Goal: Book appointment/travel/reservation

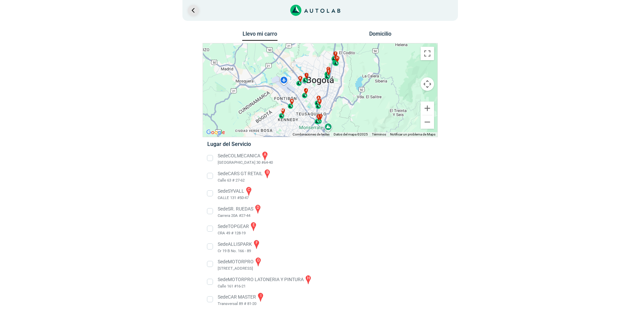
click at [193, 7] on link "Ir al paso anterior" at bounding box center [193, 10] width 11 height 11
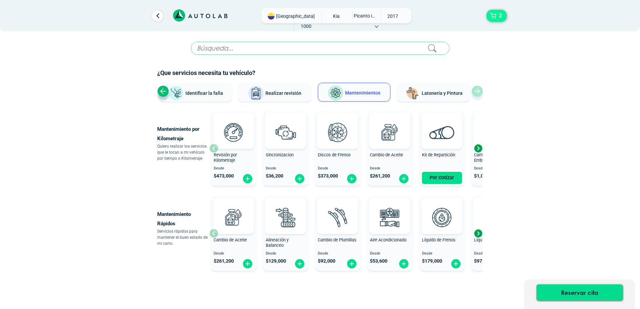
click at [499, 19] on span "2" at bounding box center [500, 15] width 6 height 11
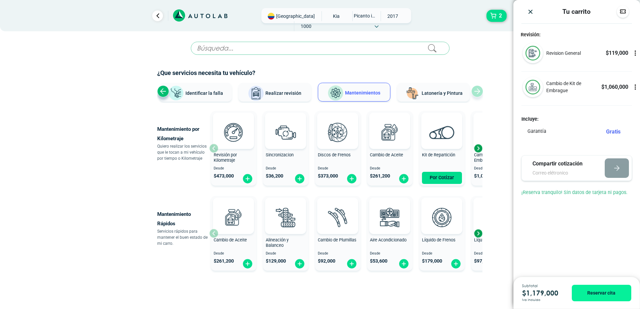
click at [634, 52] on icon at bounding box center [634, 53] width 7 height 7
click at [612, 65] on div "Revision General $ 119,000" at bounding box center [576, 57] width 127 height 28
click at [633, 85] on icon at bounding box center [634, 87] width 7 height 7
click at [632, 86] on icon at bounding box center [634, 87] width 7 height 7
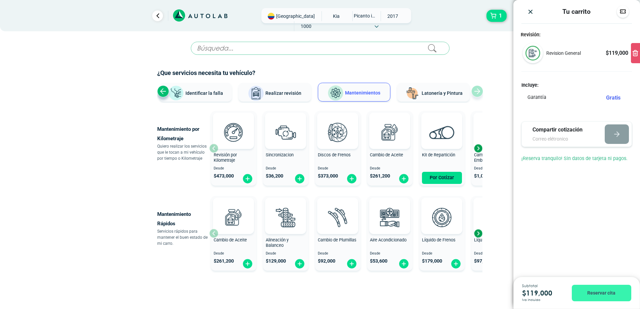
click at [605, 295] on button "Reservar cita" at bounding box center [600, 292] width 59 height 16
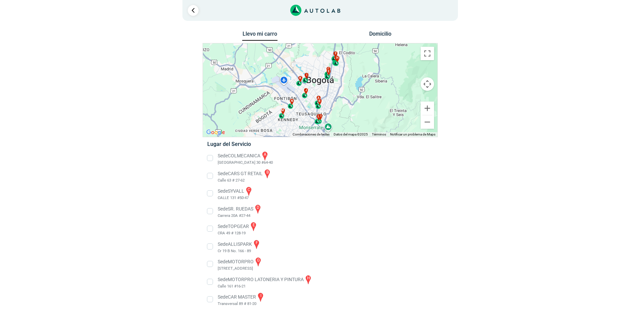
scroll to position [34, 0]
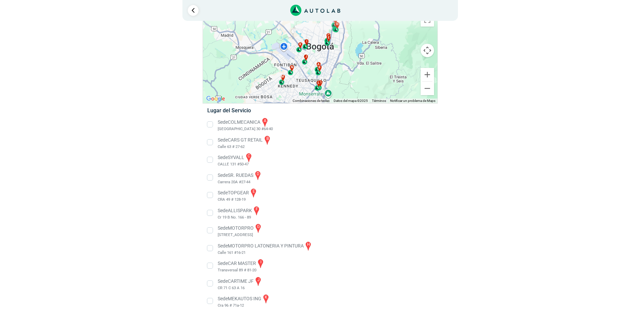
click at [210, 123] on li "Sede COLMECANICA a [GEOGRAPHIC_DATA] 30 #64-40" at bounding box center [319, 124] width 235 height 15
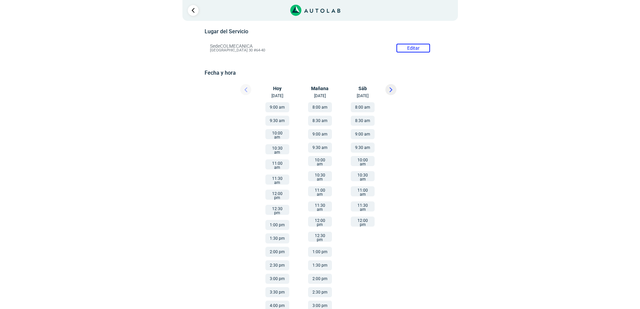
scroll to position [88, 0]
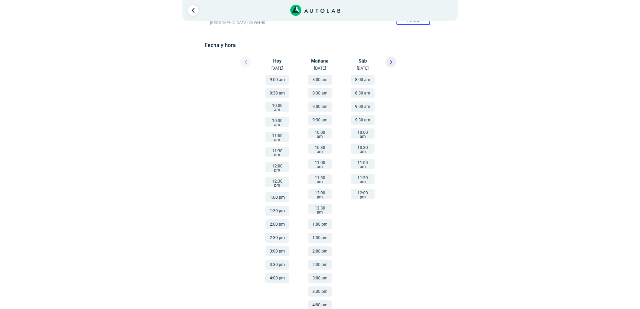
click at [245, 62] on div at bounding box center [240, 63] width 40 height 15
click at [393, 60] on button at bounding box center [390, 61] width 11 height 11
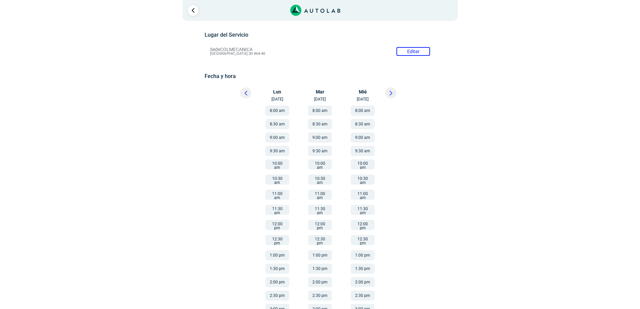
scroll to position [67, 0]
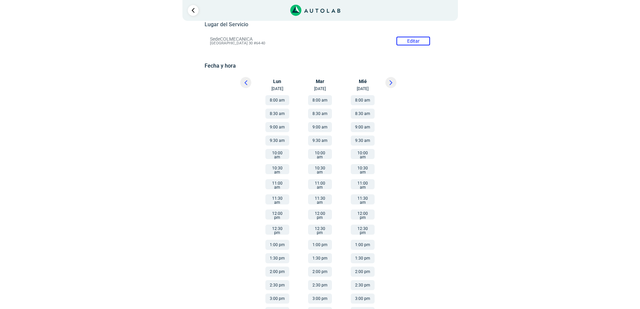
click at [243, 79] on button at bounding box center [245, 82] width 11 height 11
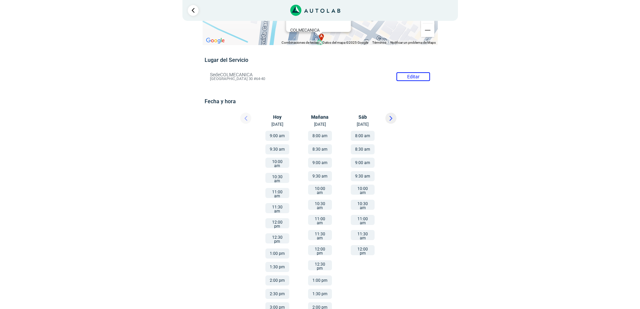
scroll to position [88, 0]
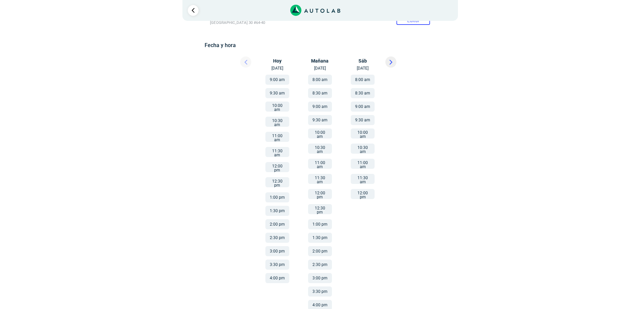
click at [324, 90] on button "8:30 am" at bounding box center [320, 93] width 24 height 10
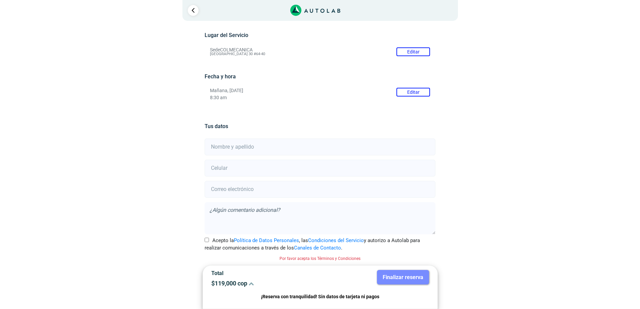
scroll to position [56, 0]
click at [253, 284] on icon at bounding box center [250, 282] width 5 height 5
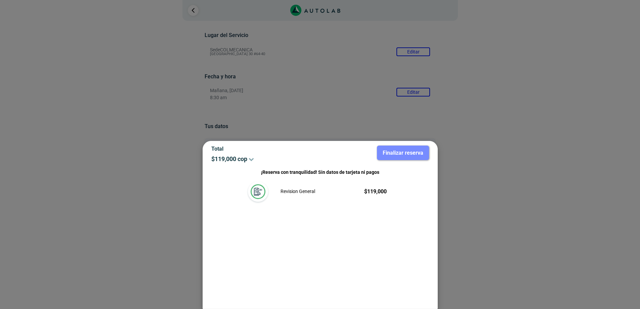
click at [254, 157] on icon at bounding box center [250, 158] width 5 height 5
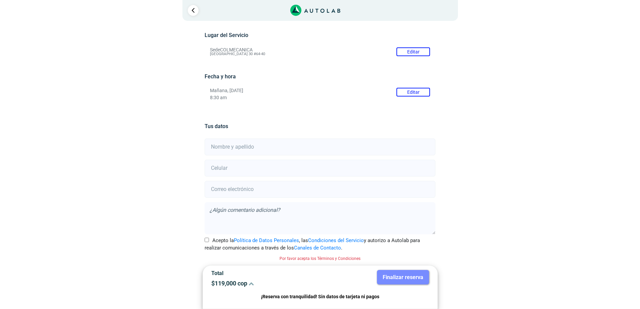
click at [81, 147] on div "× ¡Reserva tranquilo! Sin datos de tarjeta ni pagos Aquí puedes ver tus servici…" at bounding box center [320, 126] width 640 height 365
